Goal: Transaction & Acquisition: Purchase product/service

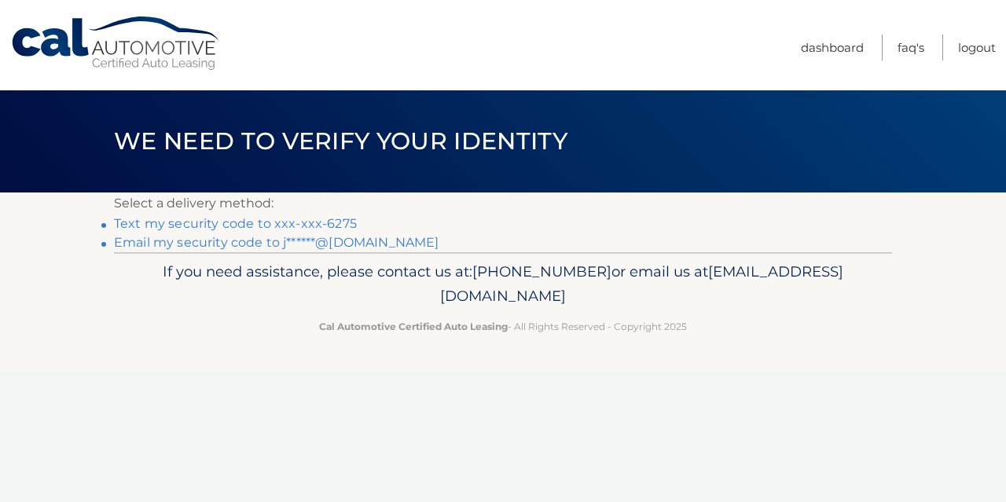
click at [340, 225] on link "Text my security code to xxx-xxx-6275" at bounding box center [235, 223] width 243 height 15
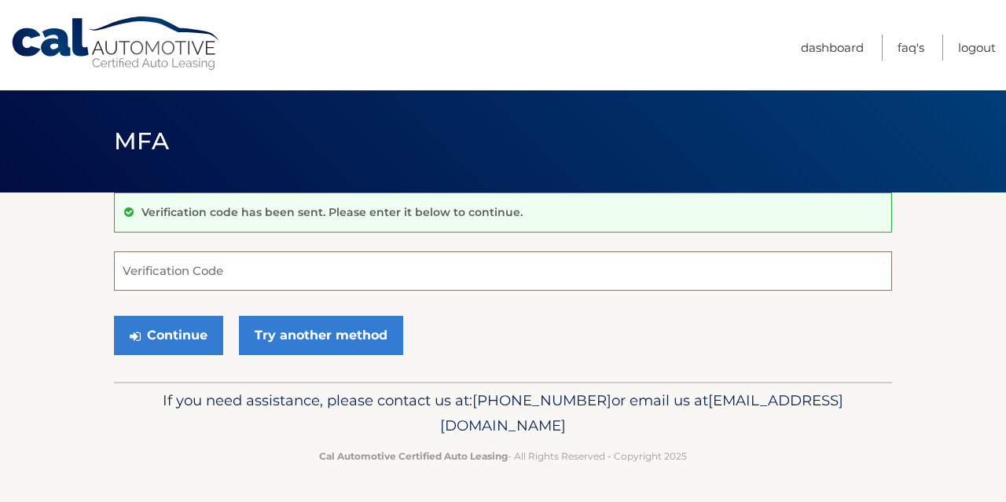
click at [207, 269] on input "Verification Code" at bounding box center [503, 271] width 778 height 39
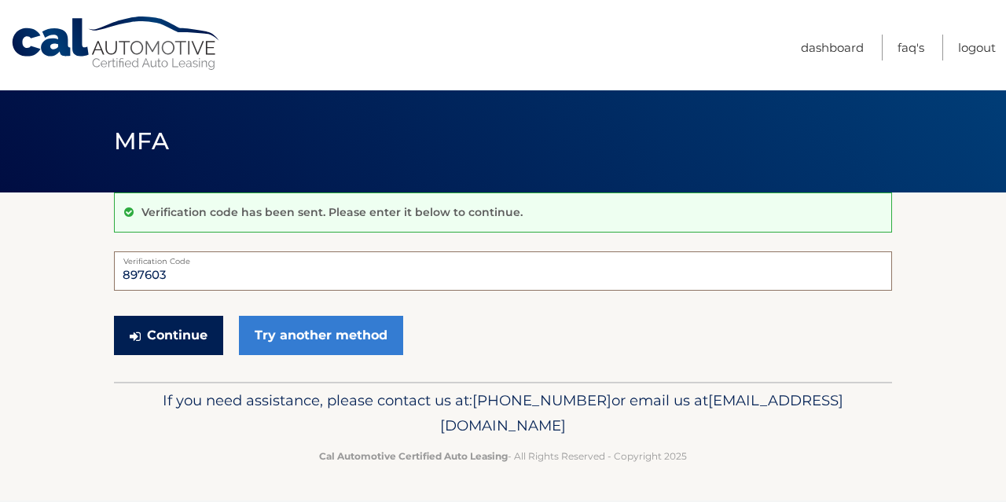
type input "897603"
click at [179, 335] on button "Continue" at bounding box center [168, 335] width 109 height 39
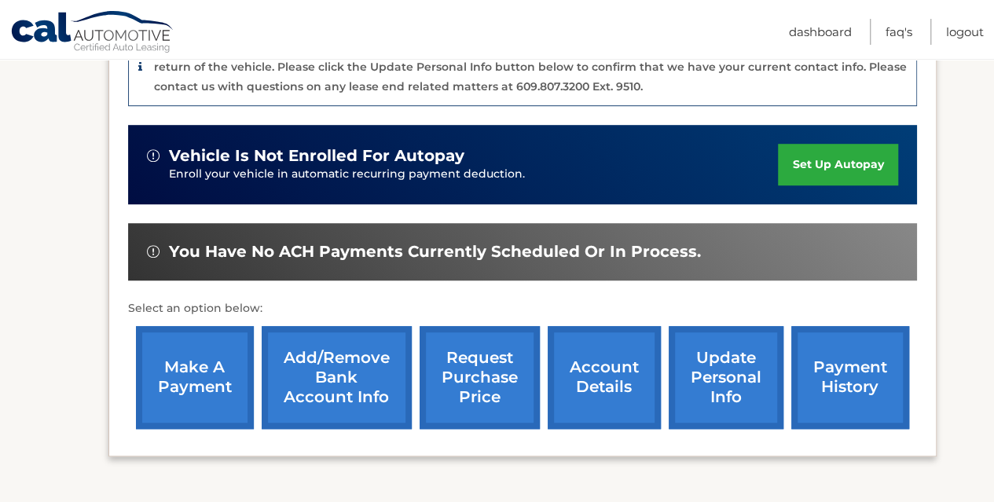
scroll to position [546, 0]
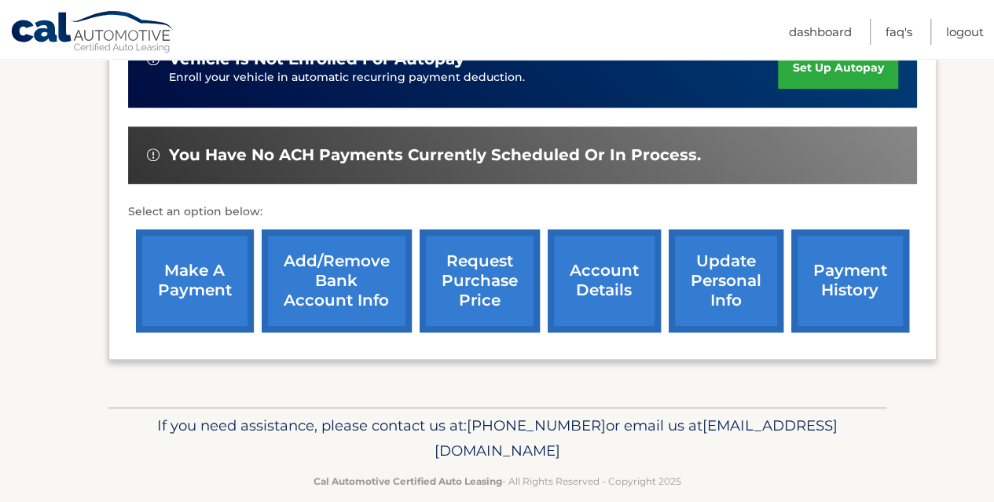
click at [203, 255] on link "make a payment" at bounding box center [195, 281] width 118 height 103
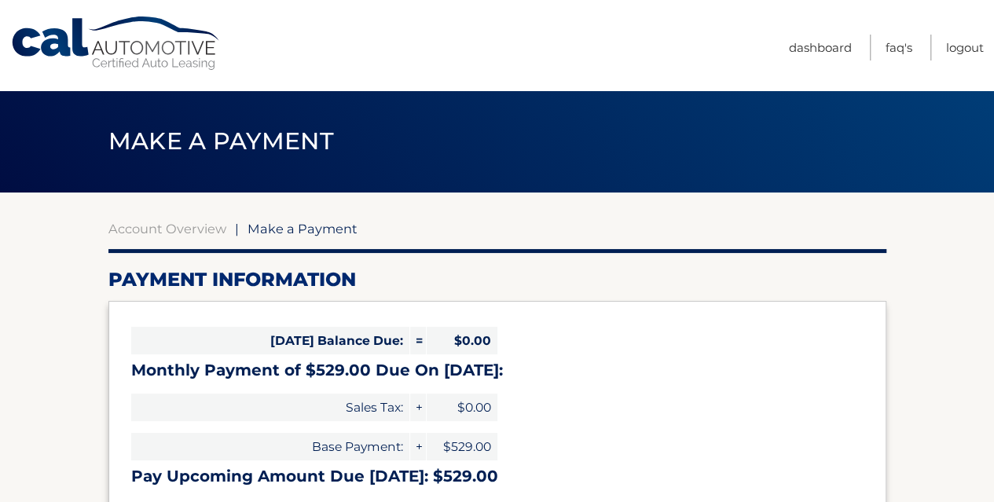
select select "M2QyYjNkYjgtNDJhYS00OTA5LWI0MTYtZDdjNjVmYjYzYTg1"
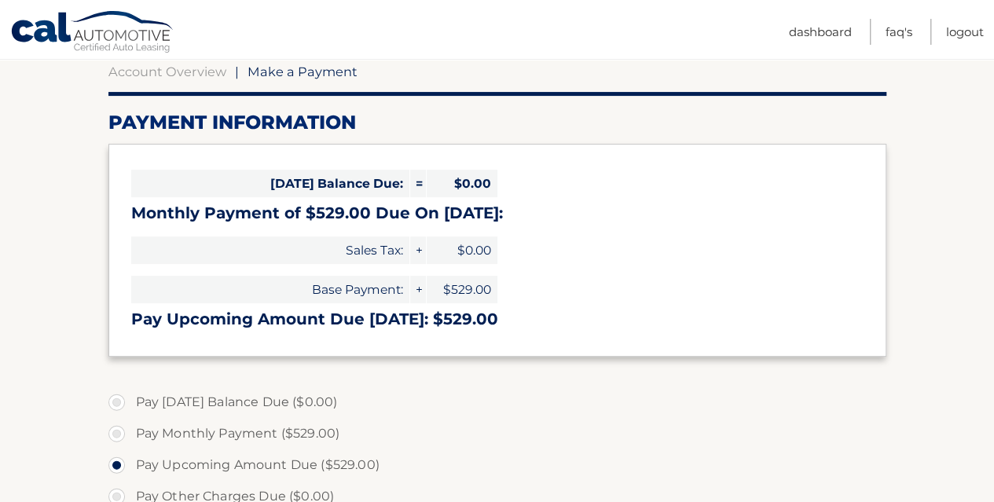
scroll to position [236, 0]
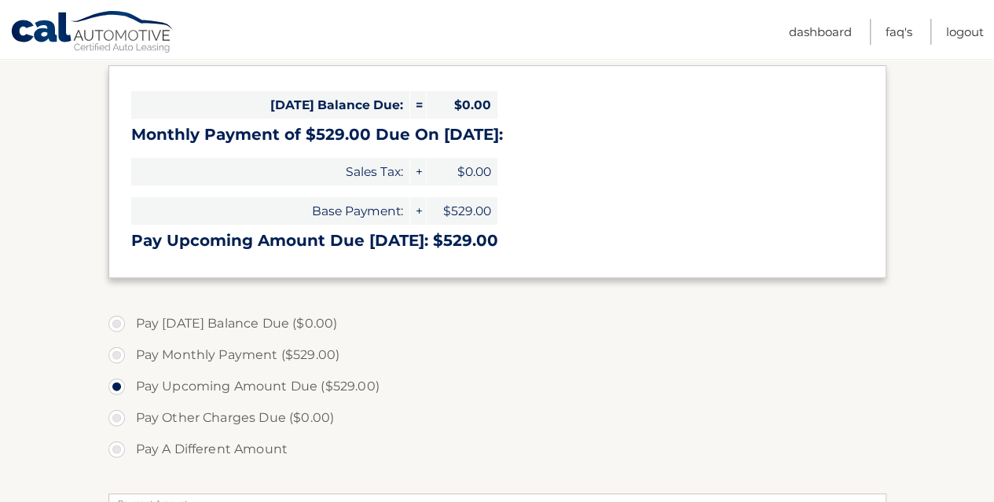
click at [118, 355] on label "Pay Monthly Payment ($529.00)" at bounding box center [497, 355] width 778 height 31
click at [118, 355] on input "Pay Monthly Payment ($529.00)" at bounding box center [123, 352] width 16 height 25
radio input "true"
click at [118, 384] on label "Pay Upcoming Amount Due ($529.00)" at bounding box center [497, 386] width 778 height 31
click at [118, 384] on input "Pay Upcoming Amount Due ($529.00)" at bounding box center [123, 383] width 16 height 25
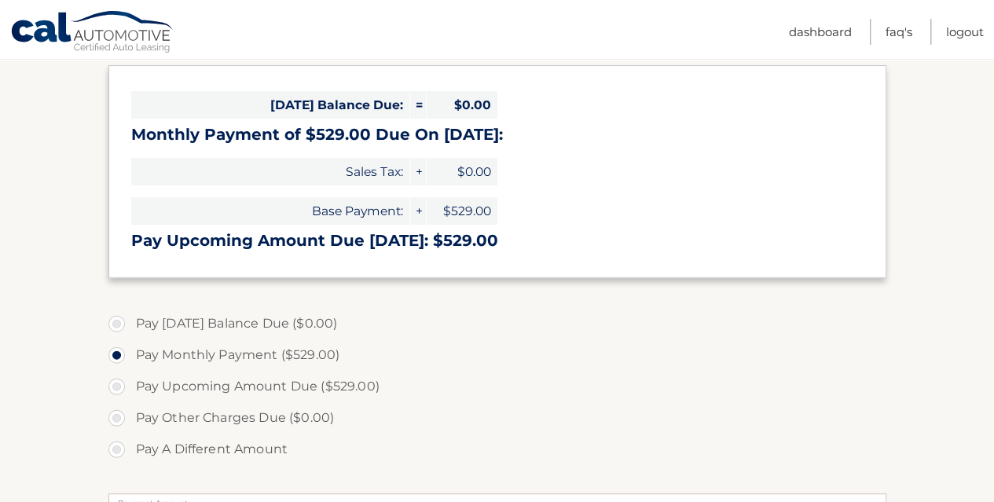
radio input "true"
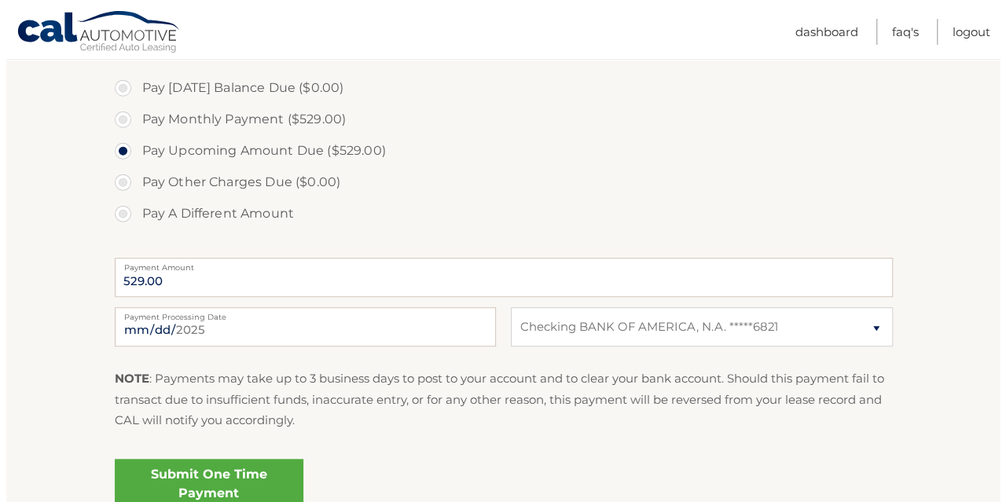
scroll to position [619, 0]
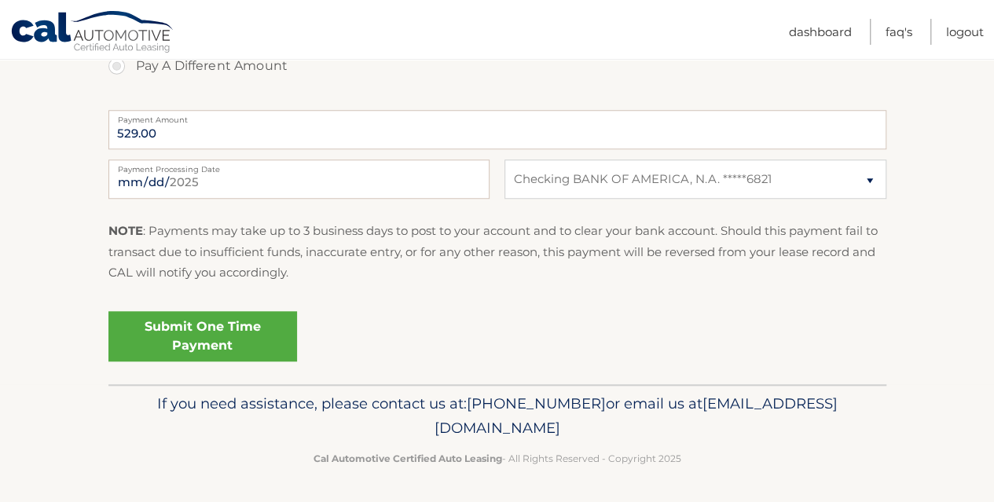
click at [213, 324] on link "Submit One Time Payment" at bounding box center [202, 336] width 189 height 50
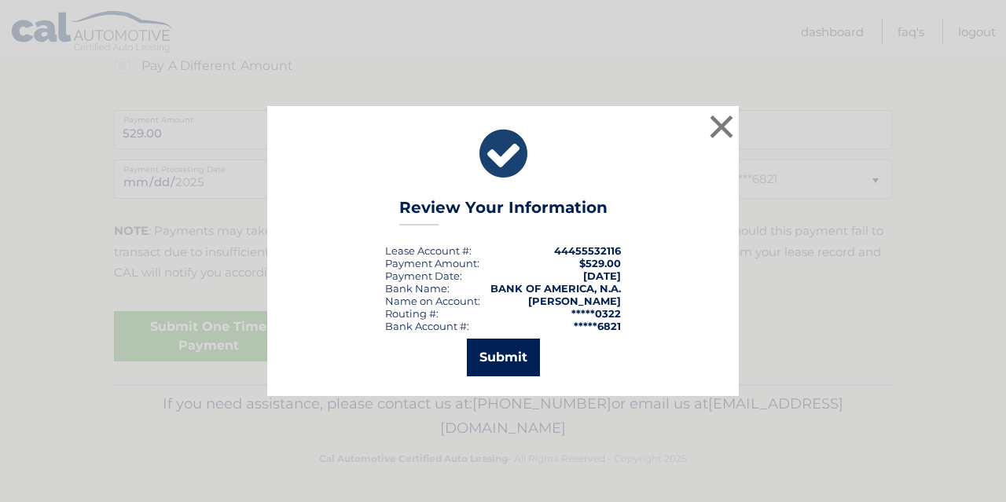
click at [506, 356] on button "Submit" at bounding box center [503, 358] width 73 height 38
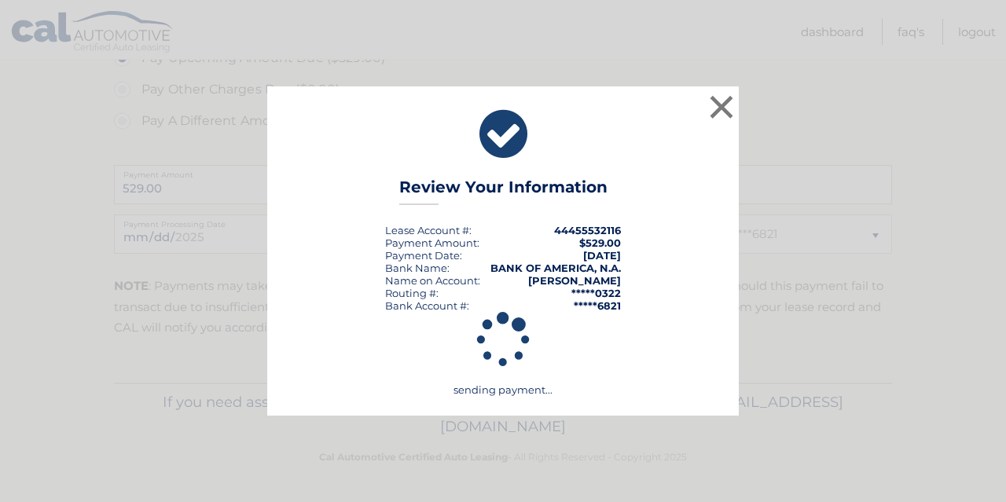
scroll to position [563, 0]
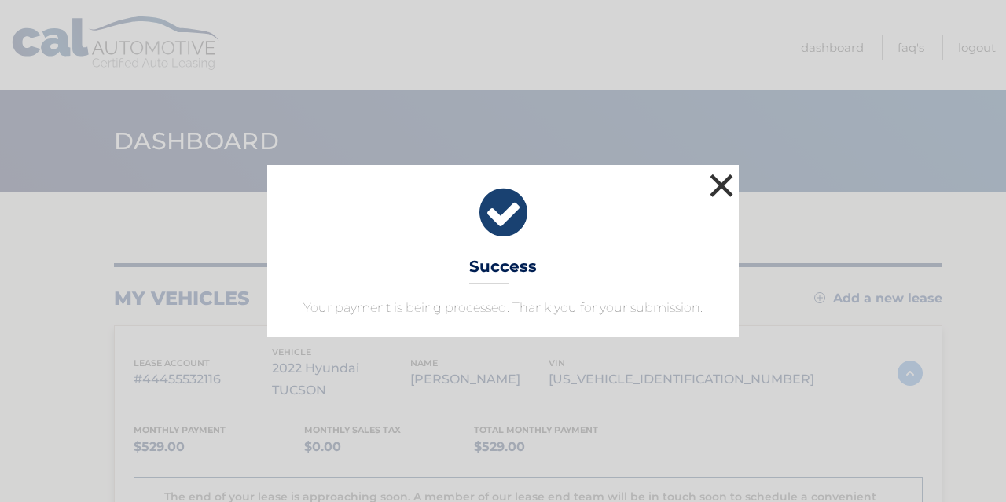
click at [714, 186] on button "×" at bounding box center [721, 185] width 31 height 31
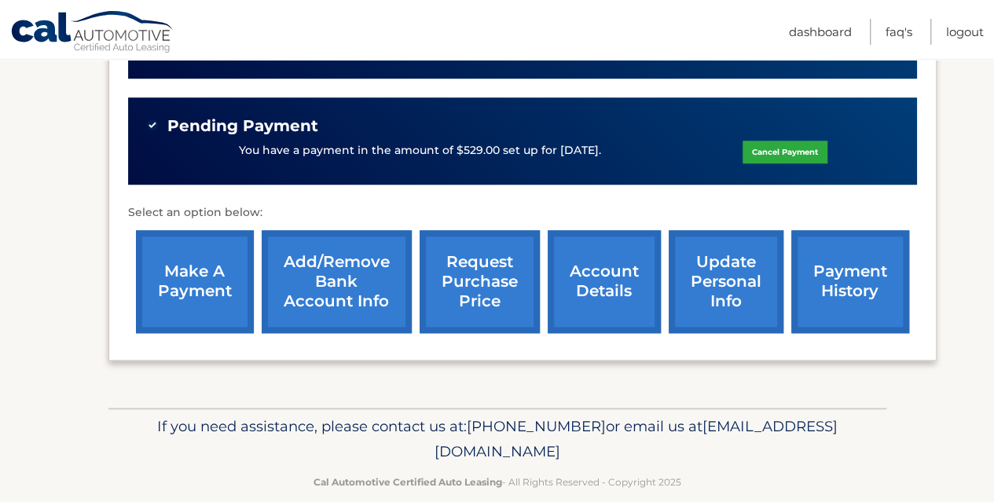
scroll to position [575, 0]
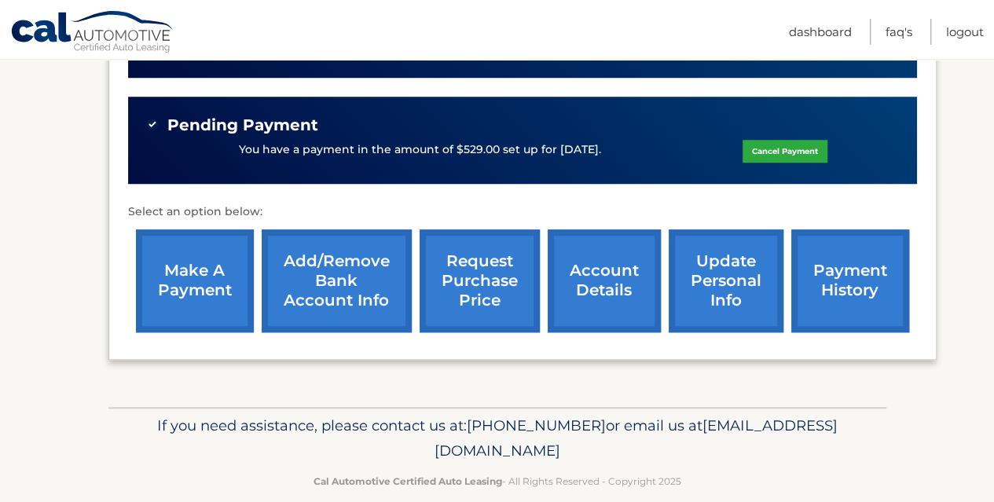
click at [203, 270] on link "make a payment" at bounding box center [195, 281] width 118 height 103
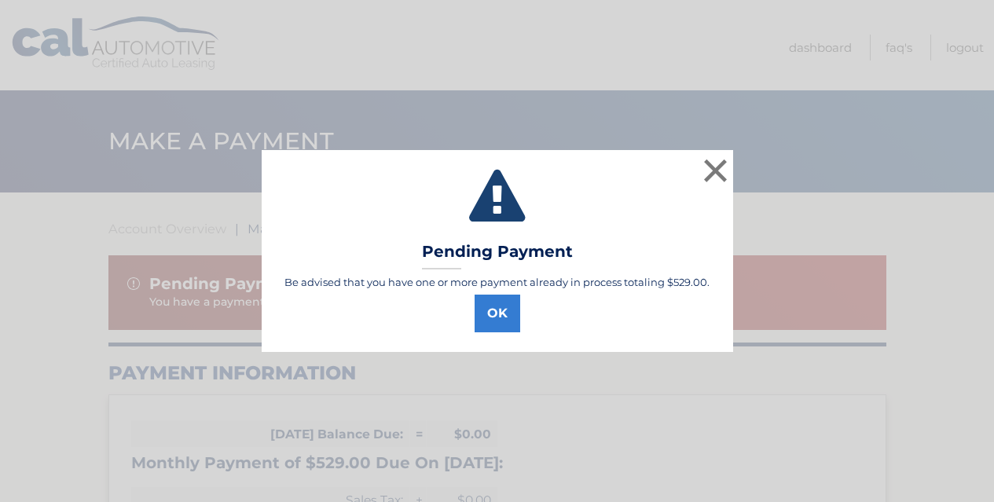
select select "M2QyYjNkYjgtNDJhYS00OTA5LWI0MTYtZDdjNjVmYjYzYTg1"
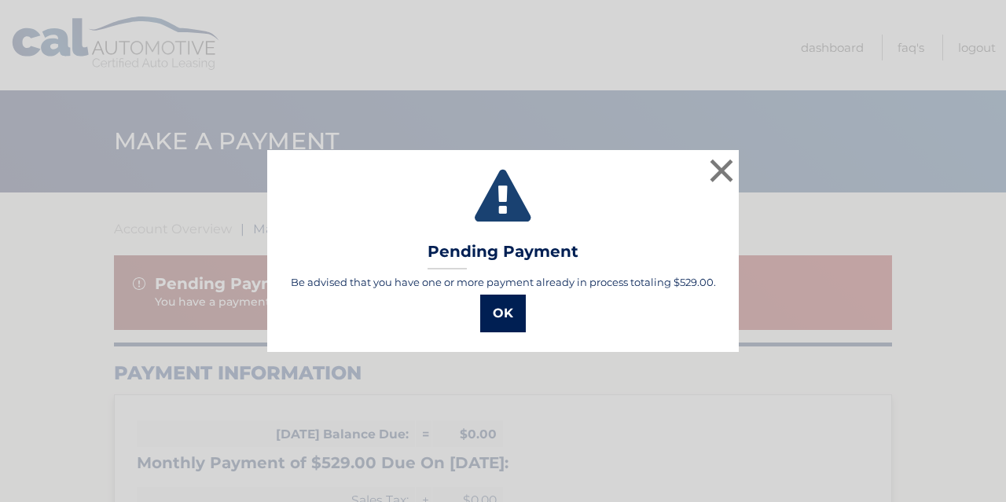
click at [506, 318] on button "OK" at bounding box center [503, 314] width 46 height 38
